Goal: Task Accomplishment & Management: Use online tool/utility

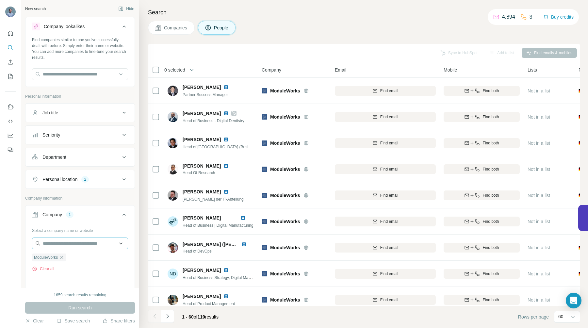
scroll to position [274, 0]
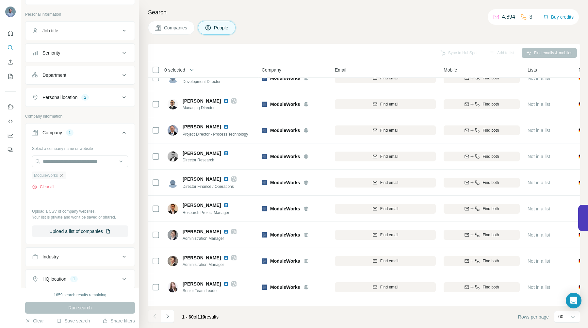
click at [63, 174] on icon "button" at bounding box center [61, 175] width 5 height 5
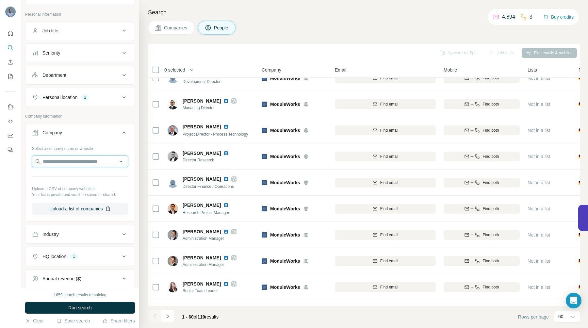
click at [59, 162] on input "text" at bounding box center [80, 162] width 96 height 12
paste input "**********"
type input "**********"
click at [63, 178] on p "Intreal" at bounding box center [66, 176] width 31 height 7
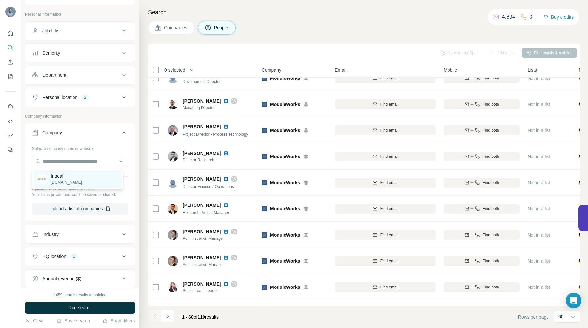
scroll to position [0, 0]
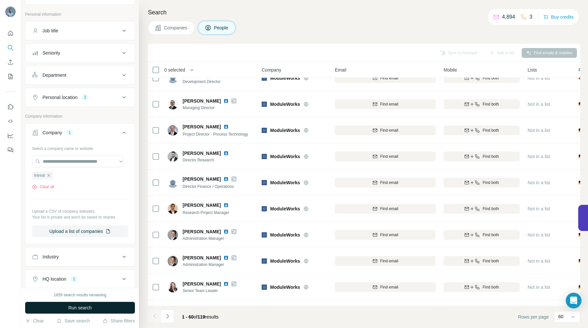
click at [82, 305] on span "Run search" at bounding box center [80, 308] width 24 height 7
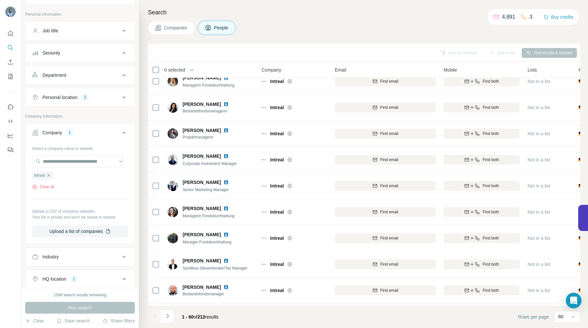
scroll to position [1345, 0]
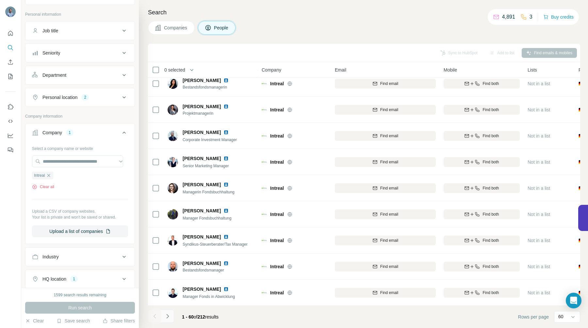
click at [169, 315] on icon "Navigate to next page" at bounding box center [167, 316] width 7 height 7
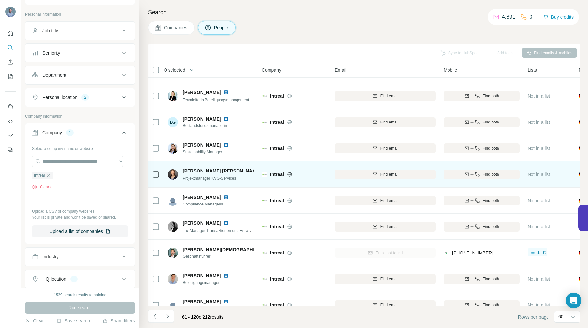
scroll to position [237, 0]
